Goal: Task Accomplishment & Management: Manage account settings

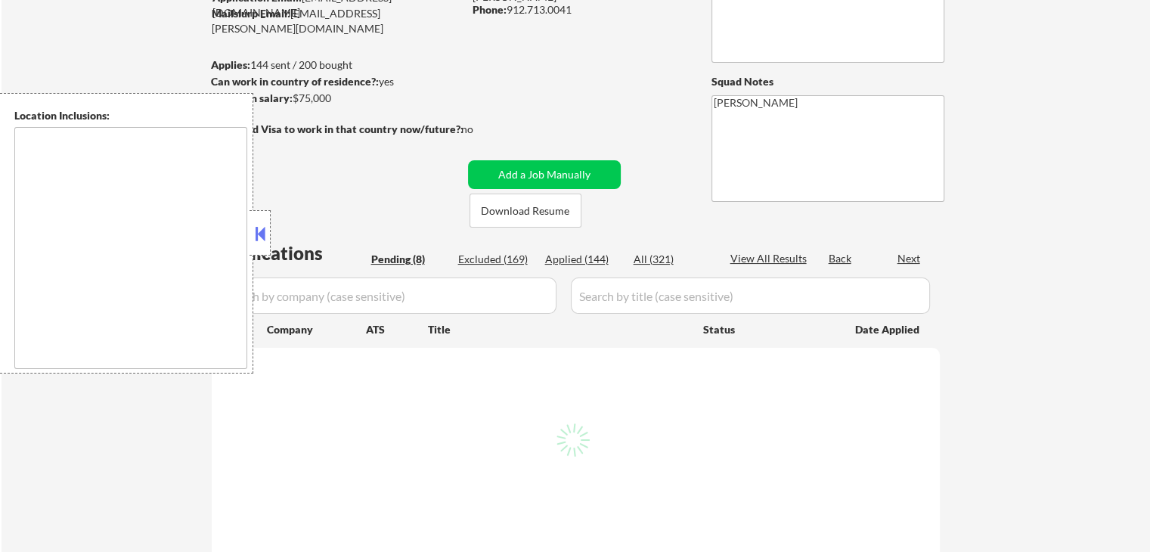
select select ""pending""
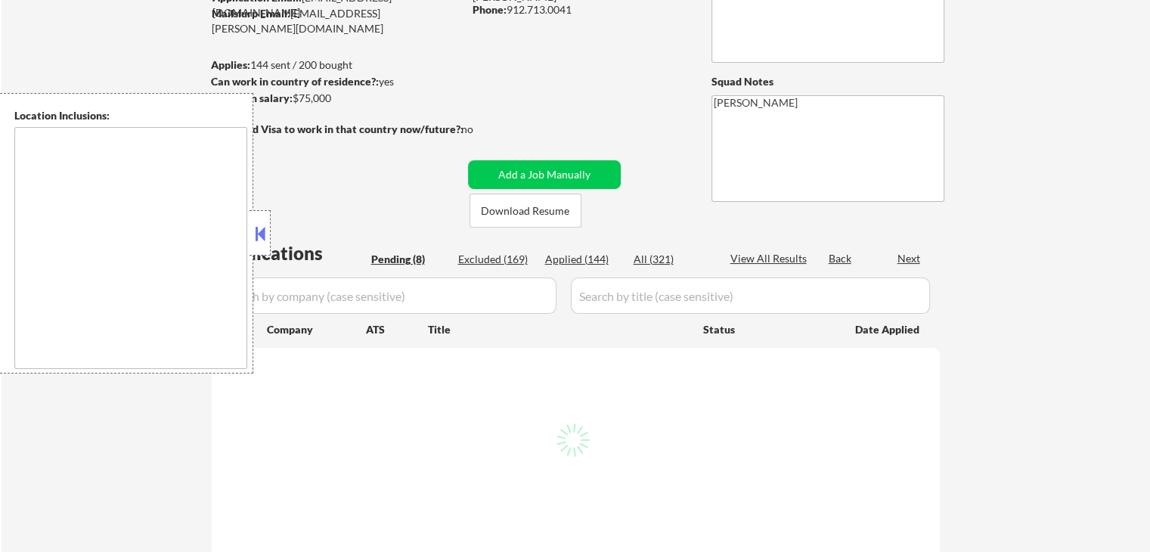
select select ""pending""
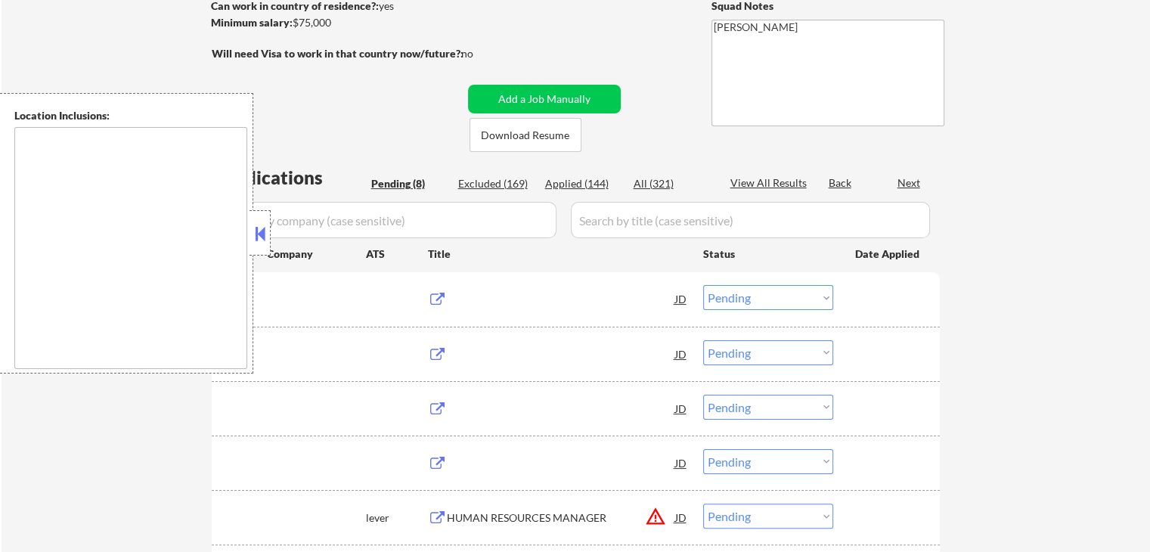
type textarea "[GEOGRAPHIC_DATA], [GEOGRAPHIC_DATA] [GEOGRAPHIC_DATA], [GEOGRAPHIC_DATA] [GEOG…"
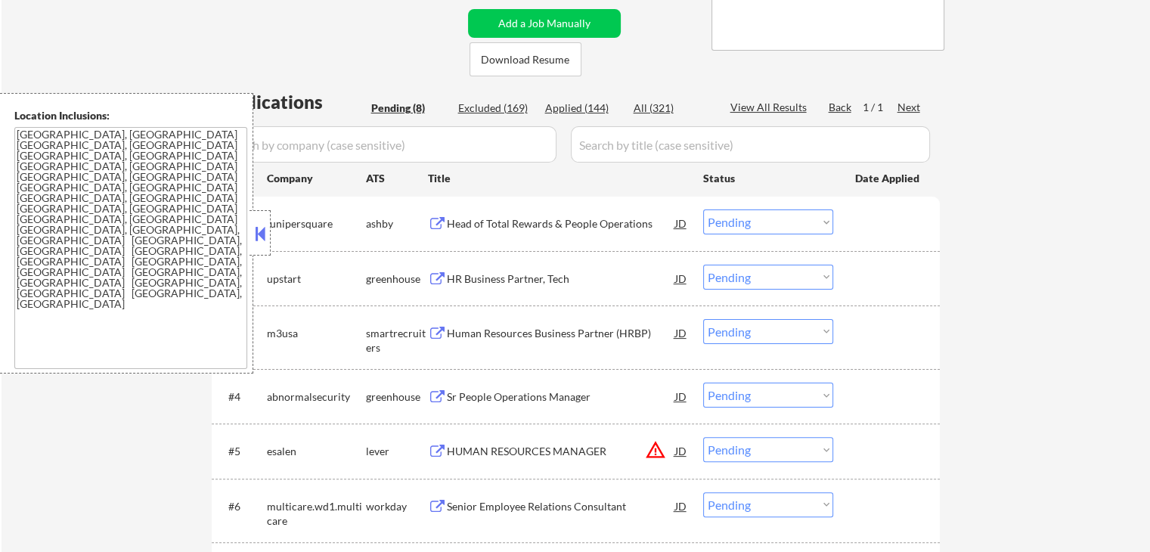
scroll to position [227, 0]
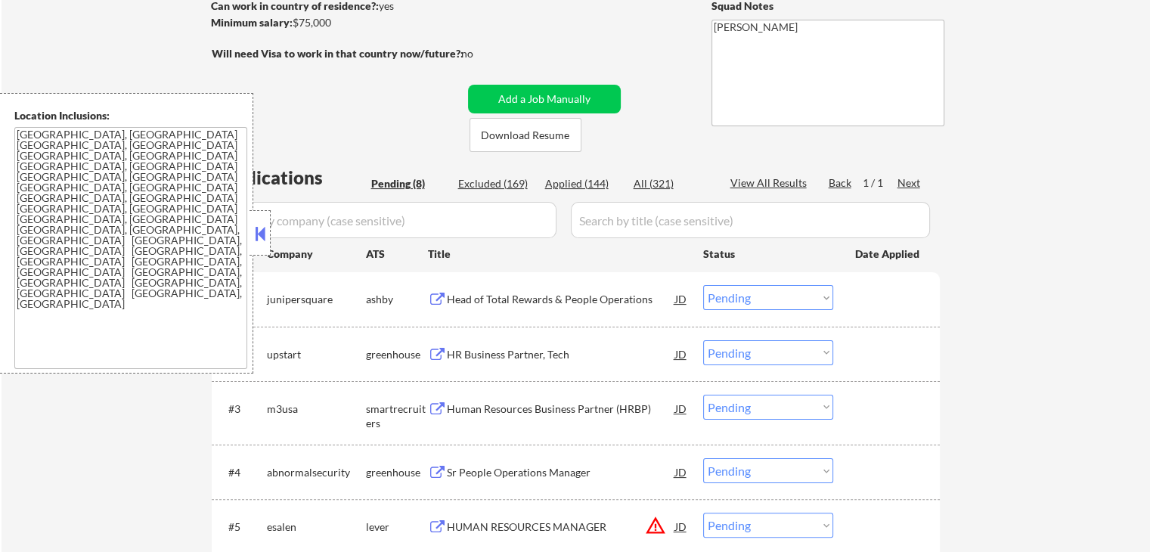
click at [430, 298] on button at bounding box center [437, 300] width 19 height 14
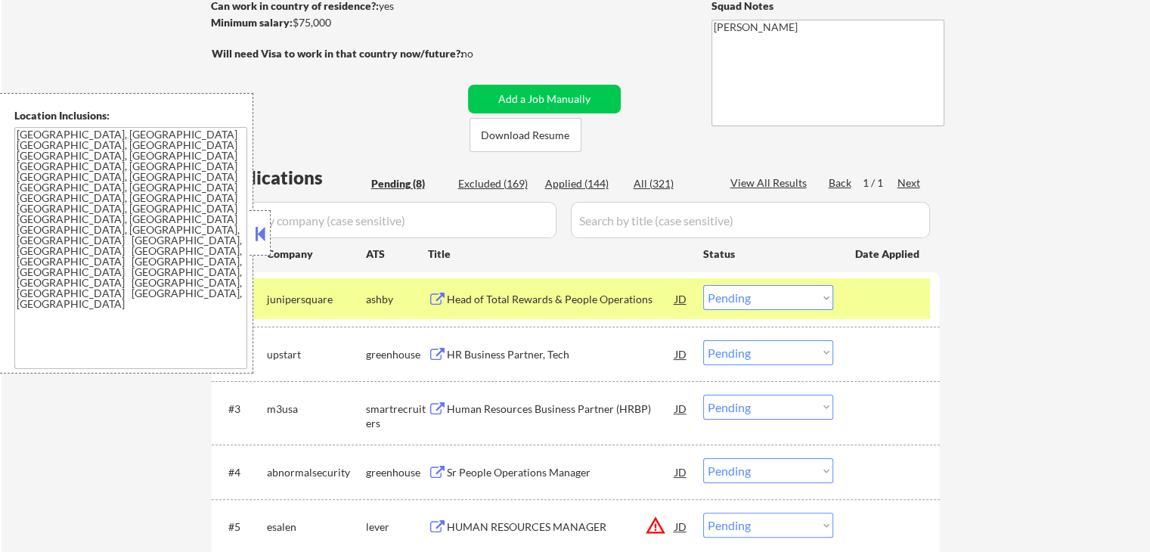
click at [752, 296] on select "Choose an option... Pending Applied Excluded (Questions) Excluded (Expired) Exc…" at bounding box center [768, 297] width 130 height 25
click at [703, 285] on select "Choose an option... Pending Applied Excluded (Questions) Excluded (Expired) Exc…" at bounding box center [768, 297] width 130 height 25
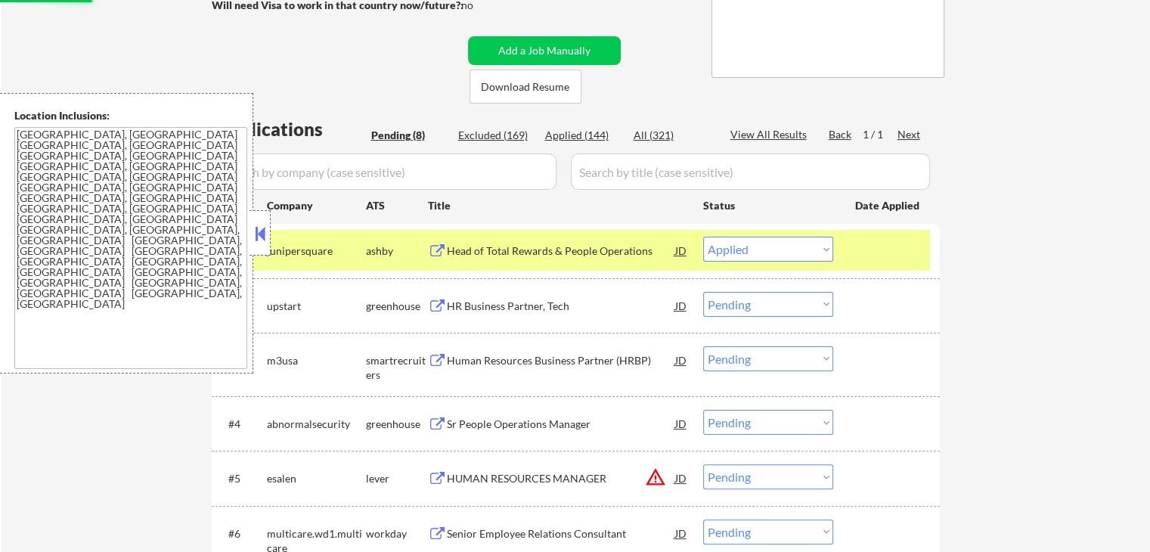
scroll to position [303, 0]
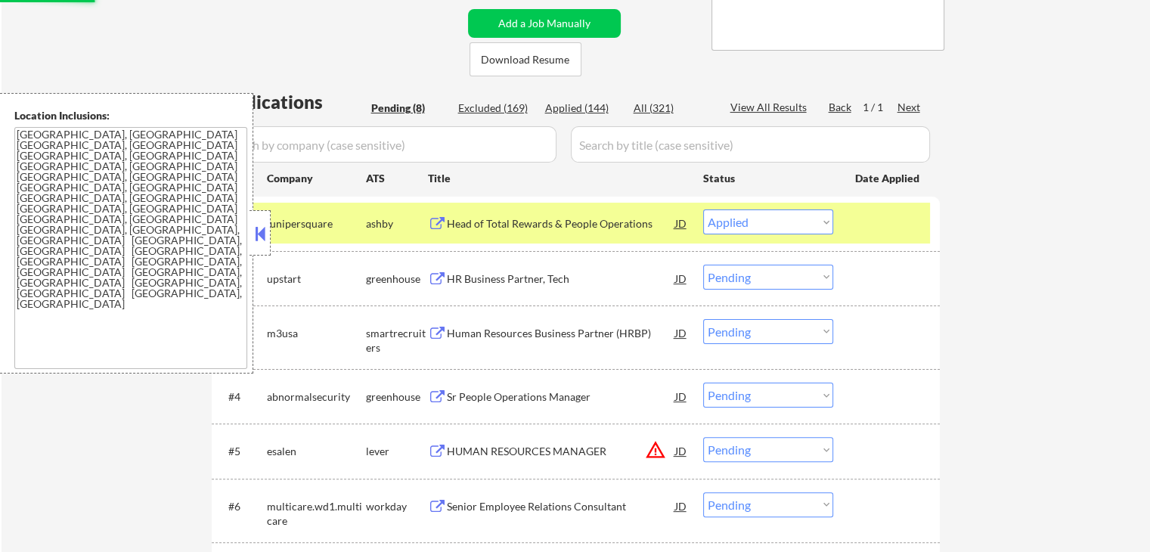
click at [442, 275] on button at bounding box center [437, 279] width 19 height 14
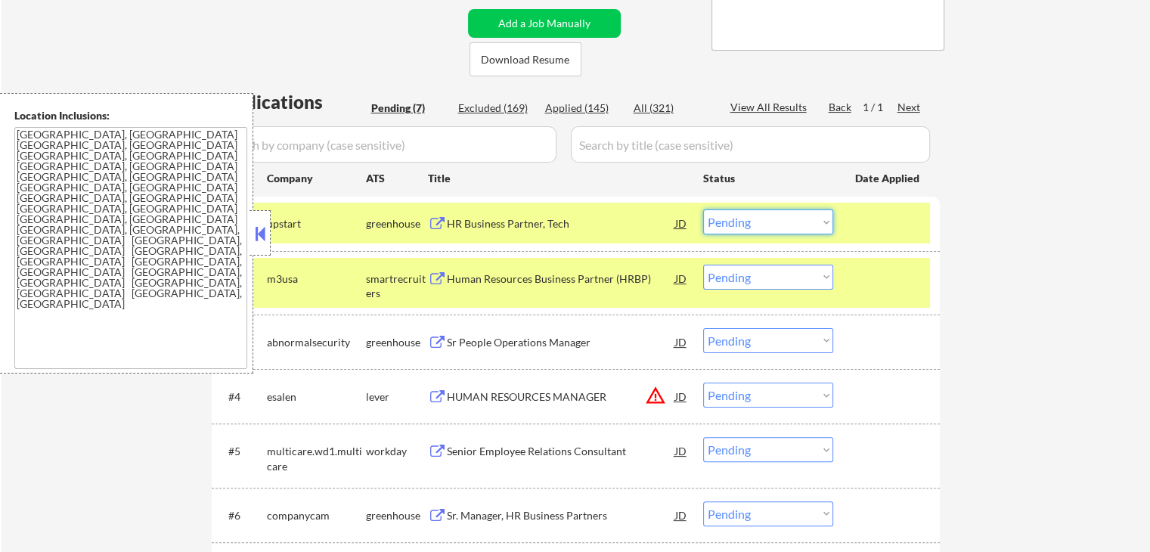
click at [768, 221] on select "Choose an option... Pending Applied Excluded (Questions) Excluded (Expired) Exc…" at bounding box center [768, 222] width 130 height 25
click at [703, 210] on select "Choose an option... Pending Applied Excluded (Questions) Excluded (Expired) Exc…" at bounding box center [768, 222] width 130 height 25
click at [430, 275] on button at bounding box center [437, 279] width 19 height 14
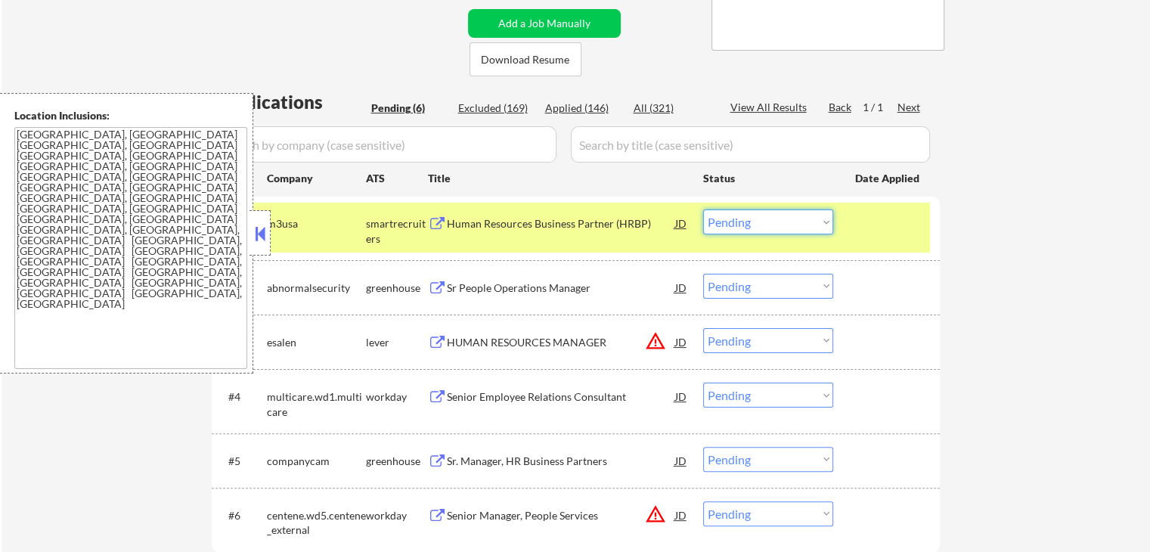
click at [749, 228] on select "Choose an option... Pending Applied Excluded (Questions) Excluded (Expired) Exc…" at bounding box center [768, 222] width 130 height 25
click at [703, 210] on select "Choose an option... Pending Applied Excluded (Questions) Excluded (Expired) Exc…" at bounding box center [768, 222] width 130 height 25
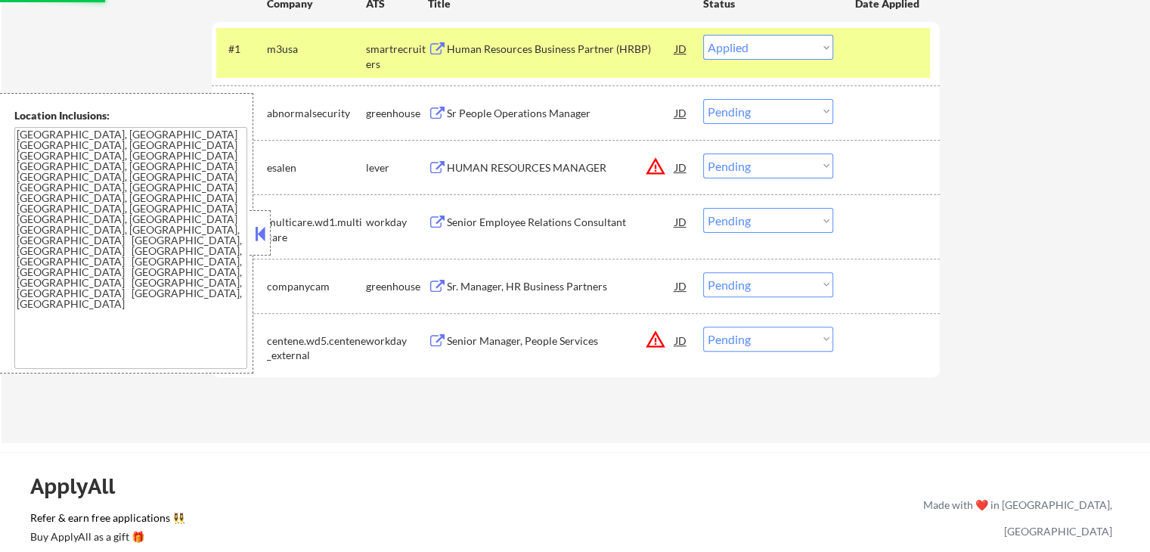
scroll to position [454, 0]
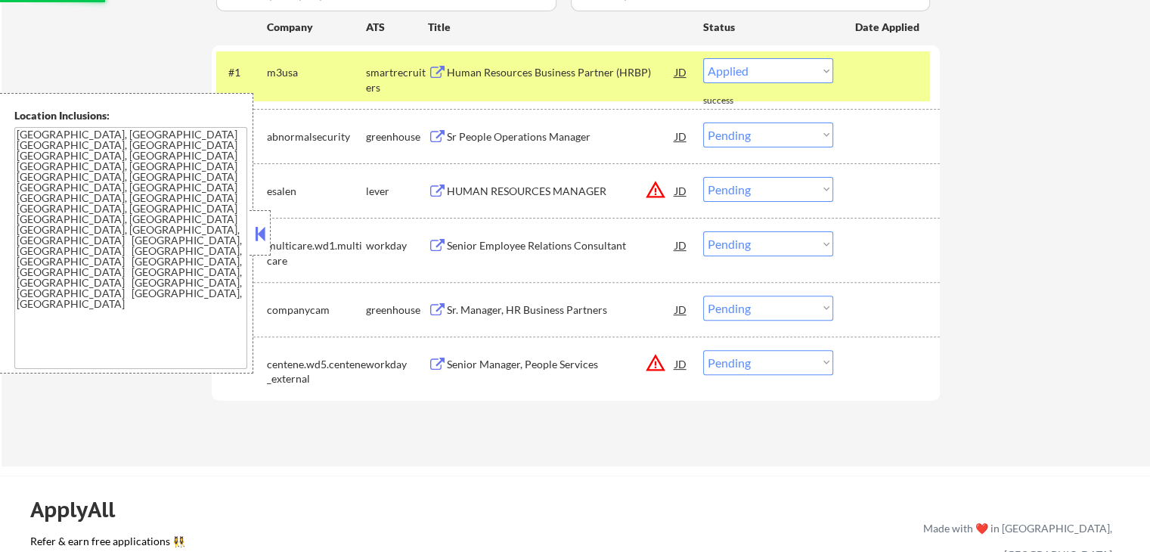
click at [433, 131] on button at bounding box center [437, 137] width 19 height 14
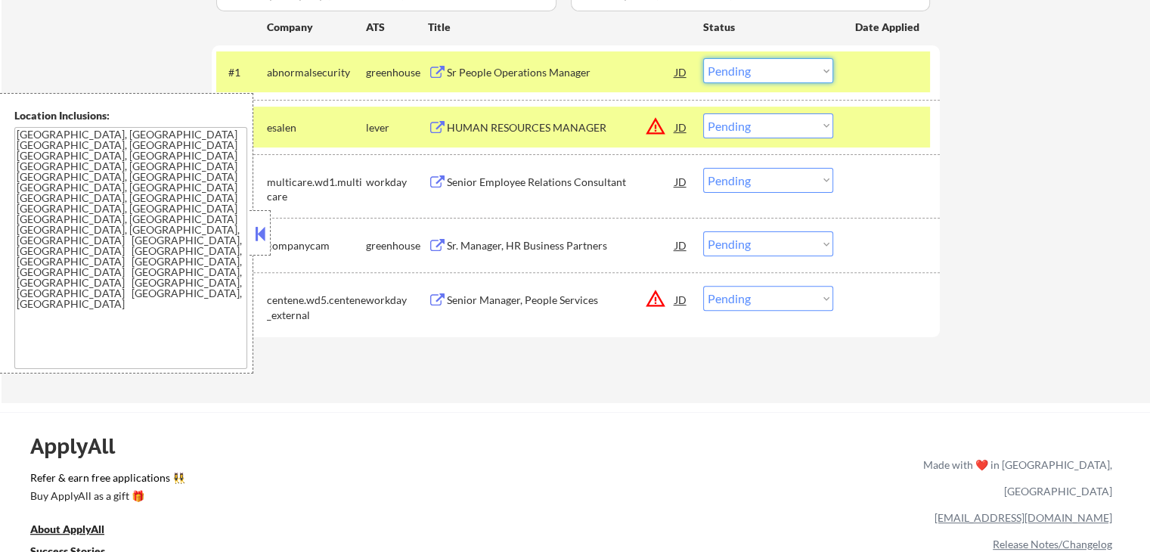
click at [765, 70] on select "Choose an option... Pending Applied Excluded (Questions) Excluded (Expired) Exc…" at bounding box center [768, 70] width 130 height 25
click at [703, 58] on select "Choose an option... Pending Applied Excluded (Questions) Excluded (Expired) Exc…" at bounding box center [768, 70] width 130 height 25
click at [435, 124] on button at bounding box center [437, 128] width 19 height 14
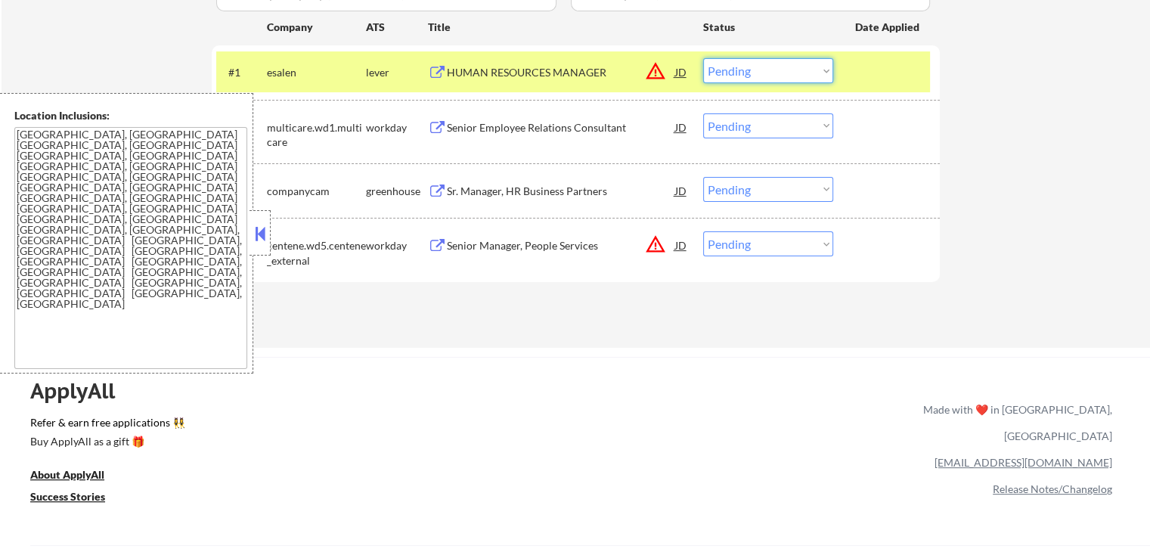
click at [747, 76] on select "Choose an option... Pending Applied Excluded (Questions) Excluded (Expired) Exc…" at bounding box center [768, 70] width 130 height 25
click at [703, 58] on select "Choose an option... Pending Applied Excluded (Questions) Excluded (Expired) Exc…" at bounding box center [768, 70] width 130 height 25
click at [440, 123] on button at bounding box center [437, 128] width 19 height 14
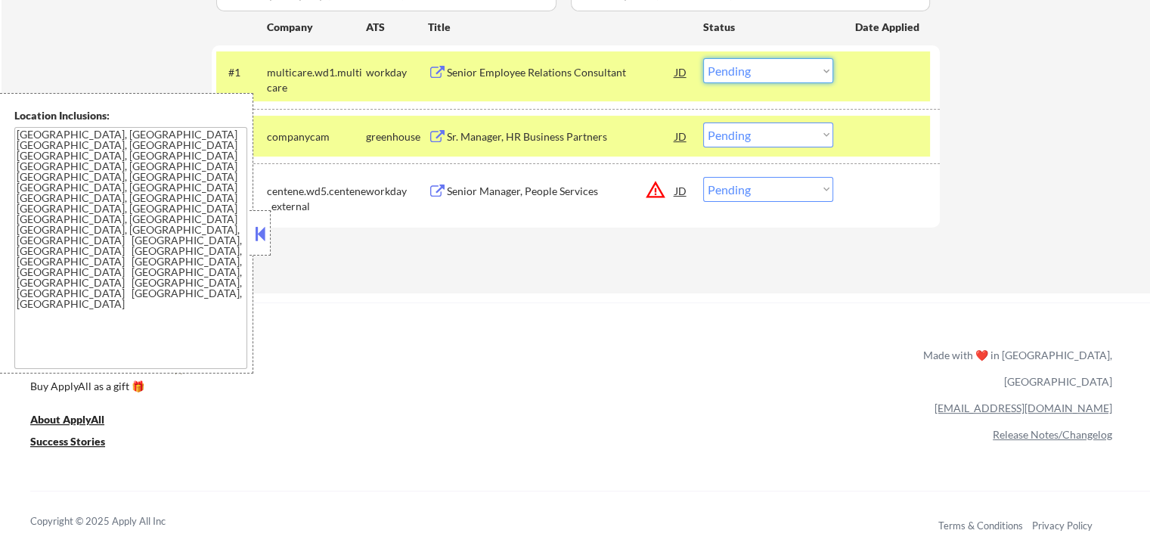
click at [758, 78] on select "Choose an option... Pending Applied Excluded (Questions) Excluded (Expired) Exc…" at bounding box center [768, 70] width 130 height 25
click at [703, 58] on select "Choose an option... Pending Applied Excluded (Questions) Excluded (Expired) Exc…" at bounding box center [768, 70] width 130 height 25
click at [439, 132] on button at bounding box center [437, 137] width 19 height 14
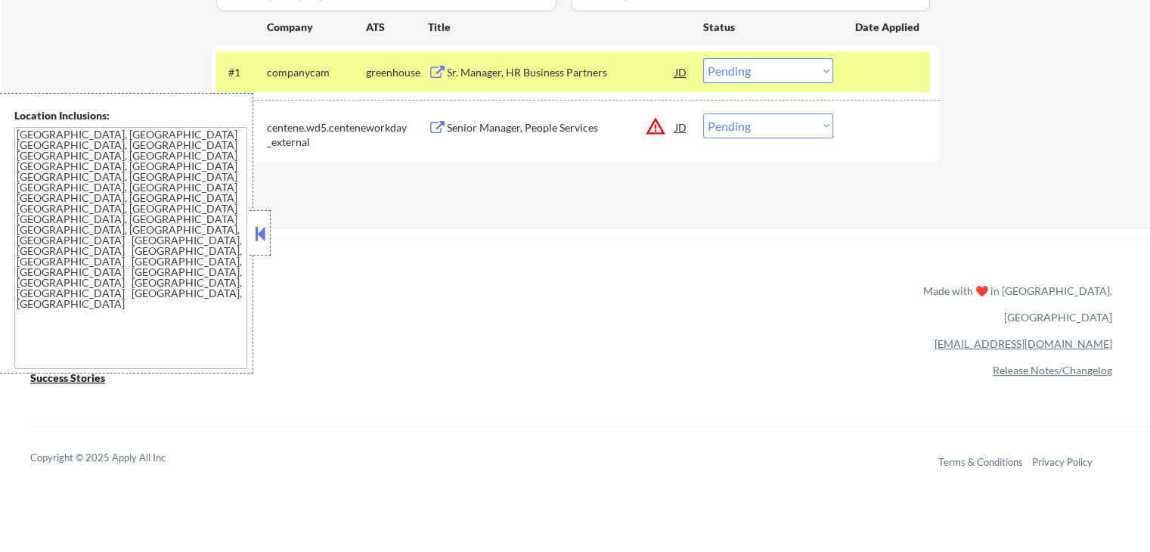
click at [747, 74] on select "Choose an option... Pending Applied Excluded (Questions) Excluded (Expired) Exc…" at bounding box center [768, 70] width 130 height 25
click at [703, 58] on select "Choose an option... Pending Applied Excluded (Questions) Excluded (Expired) Exc…" at bounding box center [768, 70] width 130 height 25
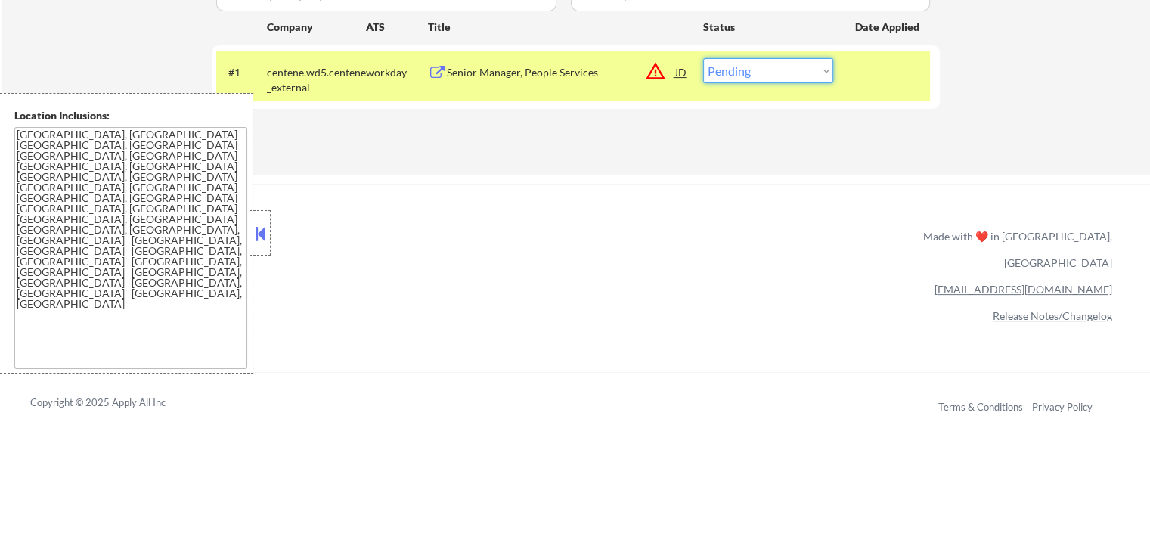
click at [785, 76] on select "Choose an option... Pending Applied Excluded (Questions) Excluded (Expired) Exc…" at bounding box center [768, 70] width 130 height 25
click at [431, 71] on button at bounding box center [437, 73] width 19 height 14
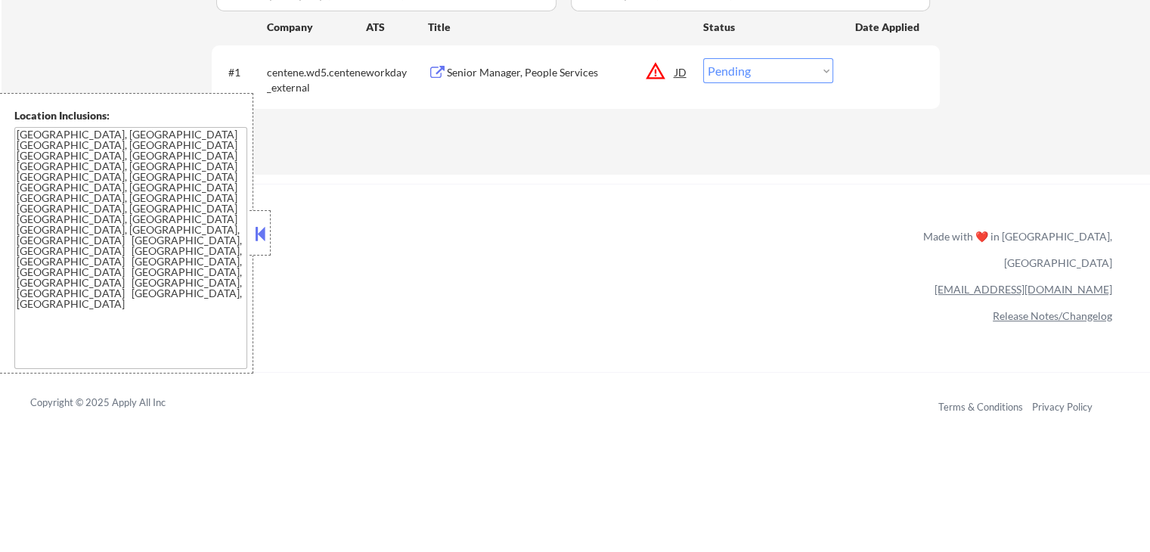
click at [744, 70] on select "Choose an option... Pending Applied Excluded (Questions) Excluded (Expired) Exc…" at bounding box center [768, 70] width 130 height 25
select select ""excluded__expired_""
click at [703, 58] on select "Choose an option... Pending Applied Excluded (Questions) Excluded (Expired) Exc…" at bounding box center [768, 70] width 130 height 25
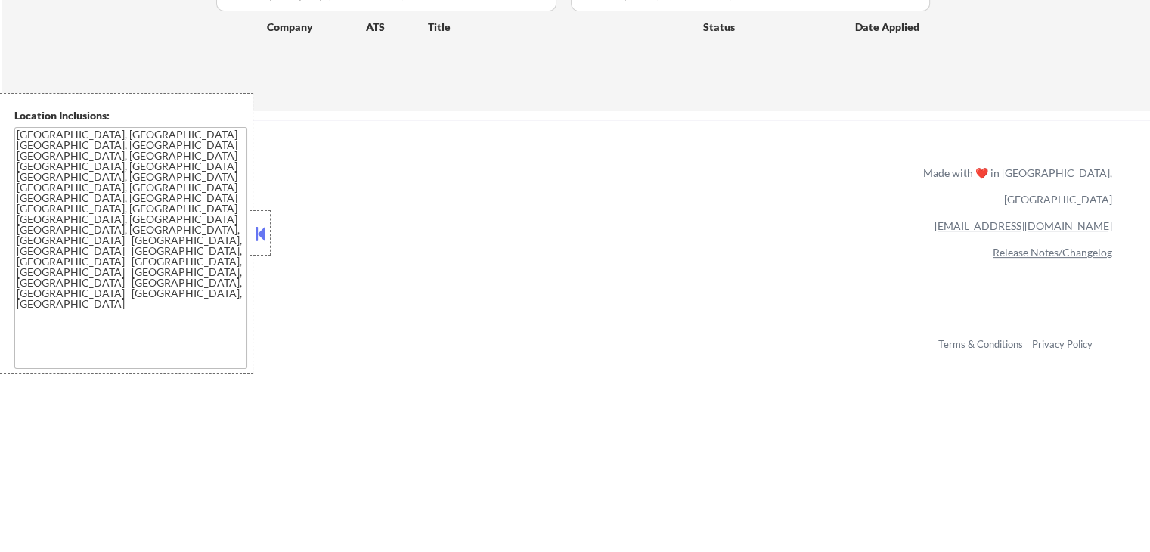
scroll to position [151, 0]
